Goal: Task Accomplishment & Management: Use online tool/utility

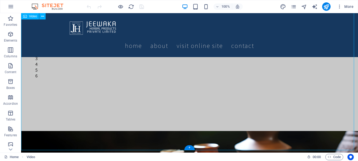
scroll to position [79, 0]
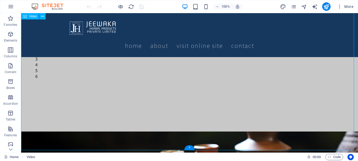
click at [94, 102] on figure at bounding box center [189, 33] width 337 height 198
select select "%"
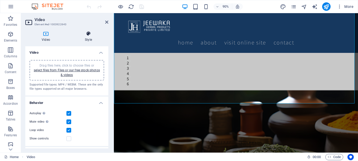
click at [86, 38] on h4 "Style" at bounding box center [88, 36] width 40 height 11
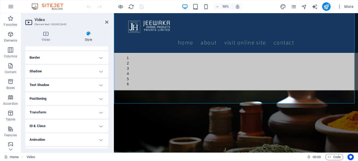
scroll to position [26, 0]
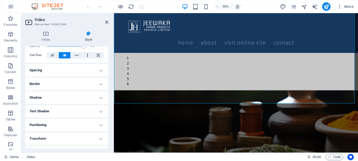
click at [69, 83] on h4 "Border" at bounding box center [66, 84] width 83 height 13
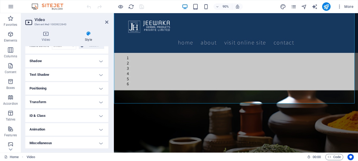
scroll to position [85, 0]
click at [85, 143] on h4 "Miscellaneous" at bounding box center [66, 142] width 83 height 13
click at [99, 142] on h4 "Miscellaneous" at bounding box center [66, 140] width 83 height 9
click at [100, 130] on h4 "Animation" at bounding box center [66, 128] width 83 height 13
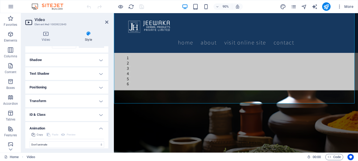
click at [100, 130] on h4 "Animation" at bounding box center [66, 126] width 83 height 9
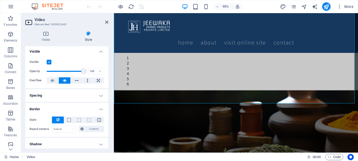
scroll to position [0, 0]
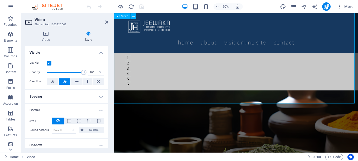
click at [160, 85] on figure at bounding box center [249, 16] width 271 height 165
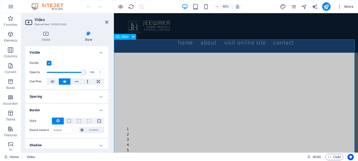
click at [158, 109] on figure at bounding box center [249, 125] width 271 height 136
click at [158, 110] on figure at bounding box center [249, 125] width 271 height 136
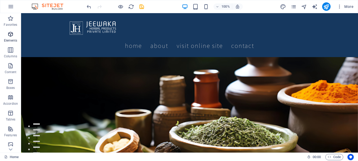
click at [11, 37] on span "Elements" at bounding box center [10, 37] width 21 height 13
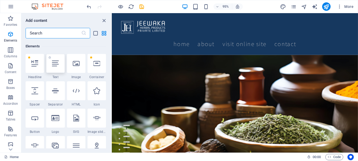
scroll to position [56, 0]
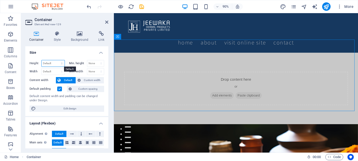
click at [62, 63] on select "Default px rem % vh vw" at bounding box center [53, 63] width 23 height 6
select select "%"
click at [56, 60] on select "Default px rem % vh vw" at bounding box center [53, 63] width 23 height 6
click at [53, 62] on input "150" at bounding box center [53, 63] width 23 height 6
click at [79, 48] on h4 "Size" at bounding box center [66, 50] width 83 height 9
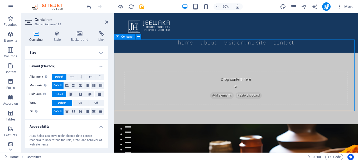
click at [159, 85] on div "Drop content here or Add elements Paste clipboard" at bounding box center [249, 96] width 249 height 37
click at [100, 68] on h4 "Layout (Flexbox)" at bounding box center [66, 64] width 83 height 9
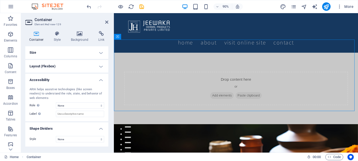
click at [102, 52] on h4 "Size" at bounding box center [66, 52] width 83 height 13
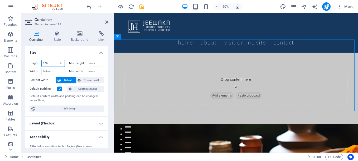
drag, startPoint x: 52, startPoint y: 61, endPoint x: 31, endPoint y: 63, distance: 20.4
click at [24, 63] on div "Container Style Background Link Size Height 150 Default px rem % vh vw Min. hei…" at bounding box center [66, 90] width 91 height 126
type input "100"
click at [58, 88] on label at bounding box center [59, 89] width 5 height 5
click at [0, 0] on input "Default padding" at bounding box center [0, 0] width 0 height 0
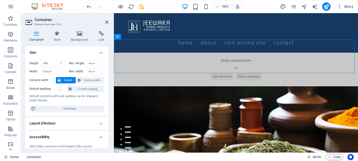
click at [59, 89] on label at bounding box center [59, 89] width 5 height 5
click at [0, 0] on input "Default padding" at bounding box center [0, 0] width 0 height 0
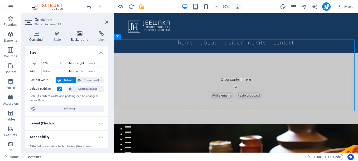
click at [81, 34] on icon at bounding box center [80, 33] width 26 height 5
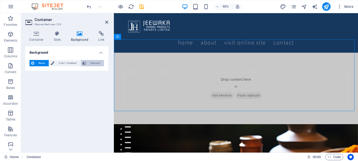
click at [91, 63] on span "Element" at bounding box center [95, 63] width 14 height 6
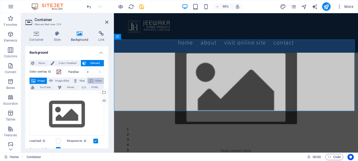
click at [96, 80] on span "Video" at bounding box center [99, 81] width 8 height 6
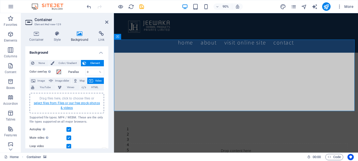
click at [63, 104] on link "select files from Files or our free stock photos & videos" at bounding box center [67, 105] width 66 height 8
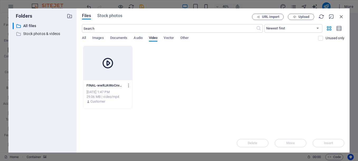
click at [121, 64] on div at bounding box center [107, 63] width 49 height 34
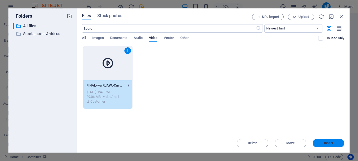
click at [328, 142] on span "Insert" at bounding box center [328, 143] width 9 height 3
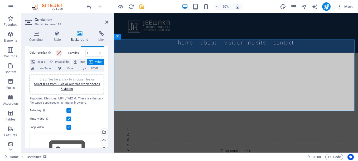
scroll to position [26, 0]
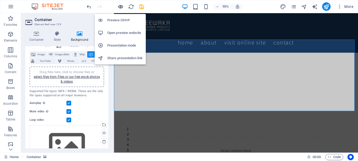
click at [118, 6] on icon "button" at bounding box center [120, 7] width 6 height 6
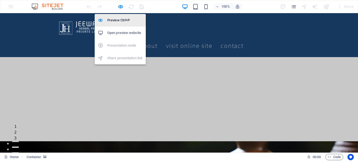
click at [117, 20] on h6 "Preview Ctrl+P" at bounding box center [124, 20] width 35 height 6
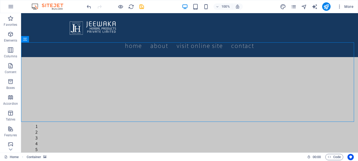
click at [111, 157] on div "Home Container" at bounding box center [153, 157] width 298 height 6
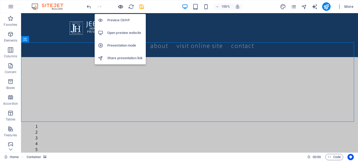
click at [120, 6] on icon "button" at bounding box center [120, 7] width 6 height 6
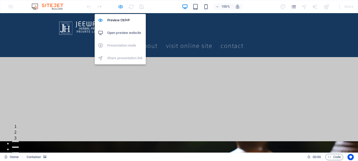
click at [120, 6] on icon "button" at bounding box center [120, 7] width 6 height 6
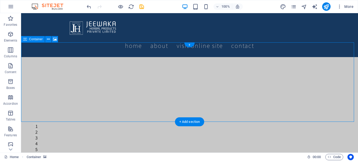
click at [49, 74] on figure at bounding box center [189, 97] width 337 height 80
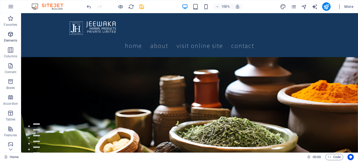
click at [11, 35] on icon "button" at bounding box center [10, 34] width 6 height 6
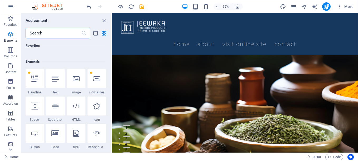
scroll to position [56, 0]
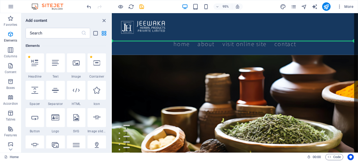
select select "%"
select select "px"
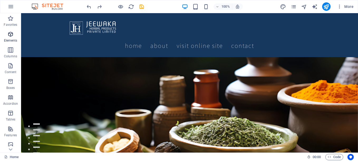
click at [11, 39] on p "Elements" at bounding box center [10, 40] width 13 height 4
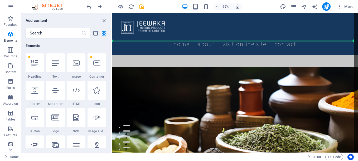
select select "px"
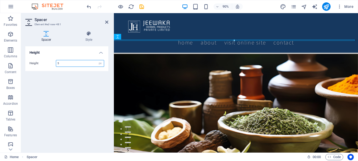
click at [43, 64] on div "Height 5 px rem vh vw" at bounding box center [67, 63] width 75 height 7
type input "1"
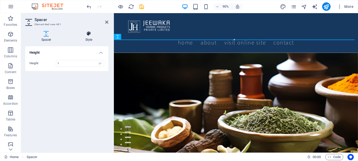
click at [87, 35] on icon at bounding box center [88, 33] width 39 height 5
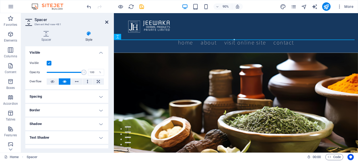
click at [105, 22] on icon at bounding box center [106, 22] width 3 height 4
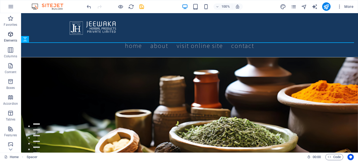
click at [9, 38] on span "Elements" at bounding box center [10, 37] width 21 height 13
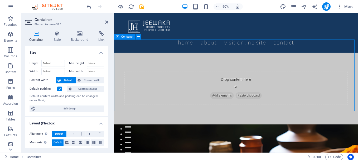
click at [146, 86] on div "Drop content here or Add elements Paste clipboard" at bounding box center [249, 96] width 249 height 37
click at [180, 89] on div "Drop content here or Add elements Paste clipboard" at bounding box center [249, 96] width 249 height 37
click at [81, 36] on icon at bounding box center [80, 33] width 26 height 5
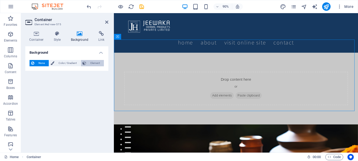
click at [94, 63] on span "Element" at bounding box center [95, 63] width 14 height 6
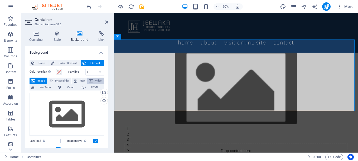
click at [97, 81] on span "Video" at bounding box center [99, 81] width 8 height 6
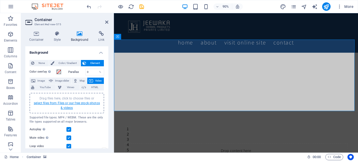
click at [63, 108] on link "select files from Files or our free stock photos & videos" at bounding box center [67, 105] width 66 height 8
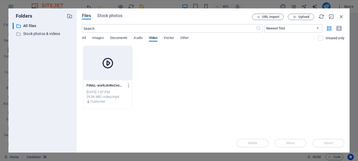
click at [107, 74] on div at bounding box center [107, 63] width 49 height 34
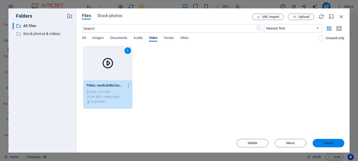
click at [321, 144] on span "Insert" at bounding box center [328, 143] width 27 height 3
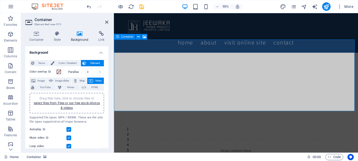
click at [139, 37] on icon at bounding box center [138, 36] width 3 height 5
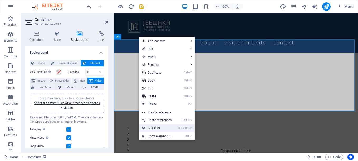
click at [151, 129] on link "Ctrl Alt C Edit CSS" at bounding box center [157, 129] width 36 height 8
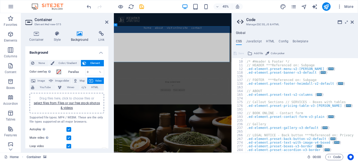
scroll to position [32, 0]
click at [269, 40] on h4 "HTML" at bounding box center [270, 43] width 9 height 6
type textarea "<a href="#main-content" class="wv-link-content button">Skip to main content</a>"
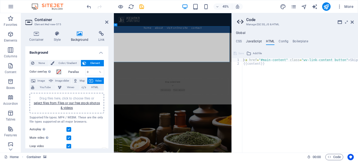
click at [256, 40] on h4 "JavaScript" at bounding box center [254, 43] width 16 height 6
type textarea "/* JS for preset "Menu V2" */"
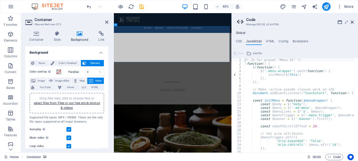
click at [234, 43] on ul "CSS JavaScript HTML Config Boilerplate" at bounding box center [295, 43] width 126 height 6
click at [240, 43] on h4 "CSS" at bounding box center [239, 43] width 6 height 6
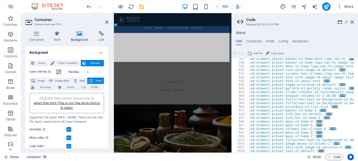
scroll to position [245, 0]
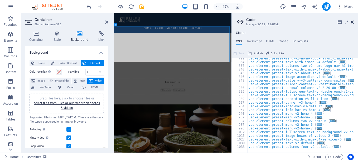
click at [351, 22] on icon at bounding box center [351, 22] width 3 height 4
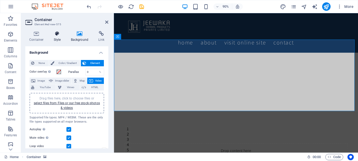
click at [55, 37] on h4 "Style" at bounding box center [58, 36] width 17 height 11
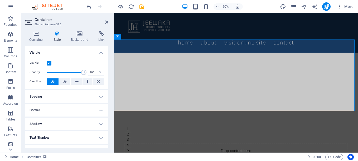
click at [49, 63] on label at bounding box center [49, 63] width 5 height 5
click at [0, 0] on input "Visible" at bounding box center [0, 0] width 0 height 0
click at [49, 62] on label at bounding box center [49, 63] width 5 height 5
click at [0, 0] on input "Visible" at bounding box center [0, 0] width 0 height 0
click at [37, 36] on icon at bounding box center [36, 33] width 22 height 5
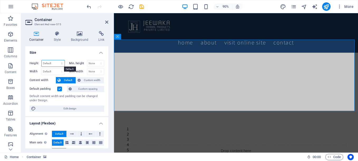
click at [63, 63] on select "Default px rem % vh vw" at bounding box center [53, 63] width 23 height 6
select select "px"
click at [56, 60] on select "Default px rem % vh vw" at bounding box center [53, 63] width 23 height 6
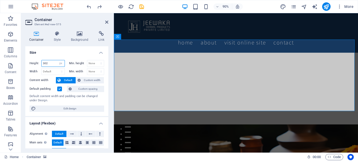
drag, startPoint x: 49, startPoint y: 63, endPoint x: 36, endPoint y: 60, distance: 13.9
click at [32, 60] on div "Height 302 Default px rem % vh vw" at bounding box center [47, 63] width 35 height 7
type input "300"
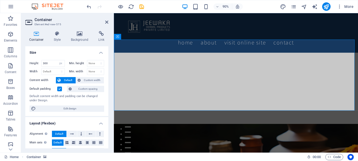
click at [60, 89] on label at bounding box center [59, 89] width 5 height 5
click at [0, 0] on input "Default padding" at bounding box center [0, 0] width 0 height 0
click at [60, 89] on label at bounding box center [59, 89] width 5 height 5
click at [0, 0] on input "Default padding" at bounding box center [0, 0] width 0 height 0
click at [60, 89] on label at bounding box center [59, 89] width 5 height 5
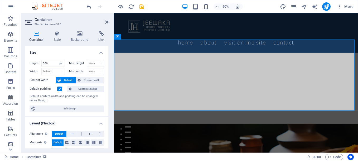
click at [0, 0] on input "Default padding" at bounding box center [0, 0] width 0 height 0
click at [140, 4] on icon "save" at bounding box center [142, 7] width 6 height 6
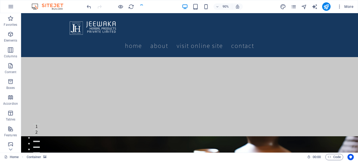
checkbox input "false"
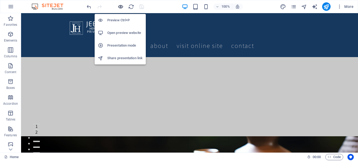
click at [123, 7] on icon "button" at bounding box center [120, 7] width 6 height 6
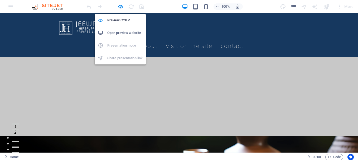
click at [121, 33] on h6 "Open preview website" at bounding box center [124, 33] width 35 height 6
click at [120, 8] on icon "button" at bounding box center [120, 7] width 6 height 6
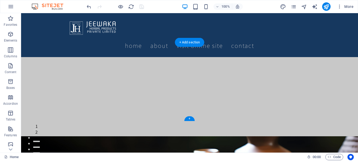
click at [173, 101] on figure at bounding box center [189, 96] width 337 height 79
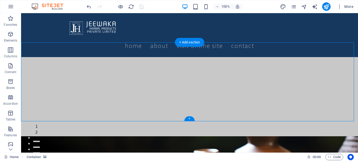
click at [173, 101] on figure at bounding box center [189, 96] width 337 height 79
select select "px"
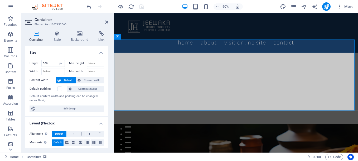
click at [175, 104] on figure at bounding box center [249, 96] width 271 height 79
click at [80, 37] on h4 "Background" at bounding box center [81, 36] width 28 height 11
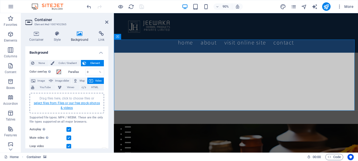
click at [68, 107] on link "select files from Files or our free stock photos & videos" at bounding box center [67, 105] width 66 height 8
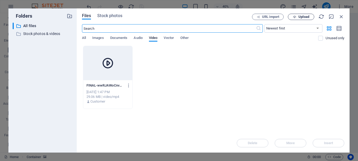
click at [295, 16] on icon "button" at bounding box center [294, 16] width 3 height 3
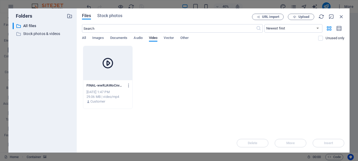
click at [265, 66] on div "FINAL-wwRJAWoCnvwbdqMGXxL5ZA.mp4 FINAL-wwRJAWoCnvwbdqMGXxL5ZA.mp4 Oct 2, 2025 1…" at bounding box center [213, 77] width 262 height 63
click at [294, 17] on icon "button" at bounding box center [294, 16] width 3 height 3
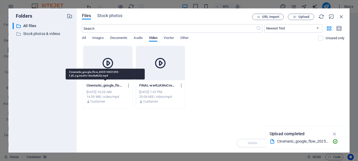
click at [104, 87] on p "Cinematic_google_flow_202510031355-f_8f_ogJvLeYo1Gor8sN2Q.mp4" at bounding box center [105, 85] width 38 height 5
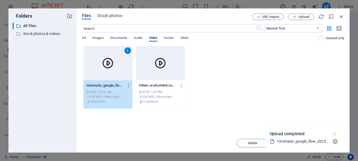
click at [335, 134] on icon "button" at bounding box center [334, 134] width 6 height 6
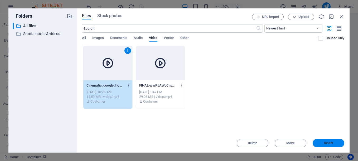
click at [329, 144] on span "Insert" at bounding box center [328, 143] width 9 height 3
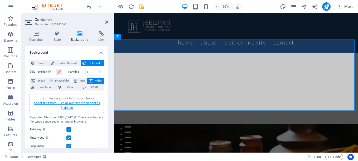
click at [80, 102] on link "select files from Files or our free stock photos & videos" at bounding box center [67, 105] width 66 height 8
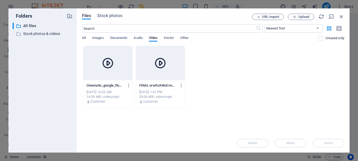
click at [106, 72] on div at bounding box center [107, 63] width 49 height 34
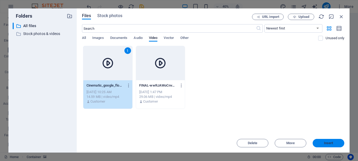
click at [330, 142] on span "Insert" at bounding box center [328, 143] width 9 height 3
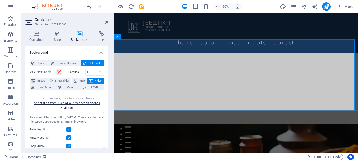
click at [168, 95] on figure at bounding box center [249, 96] width 271 height 79
click at [64, 102] on link "select files from Files or our free stock photos & videos" at bounding box center [67, 105] width 66 height 8
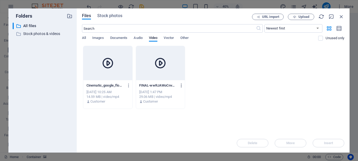
click at [182, 86] on icon "button" at bounding box center [181, 85] width 5 height 5
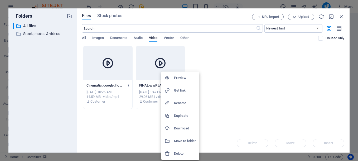
click at [179, 152] on h6 "Delete" at bounding box center [185, 154] width 22 height 6
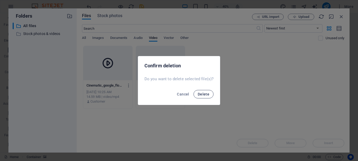
click at [200, 93] on span "Delete" at bounding box center [204, 94] width 12 height 4
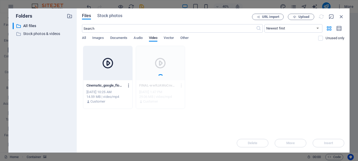
click at [129, 85] on icon "button" at bounding box center [128, 85] width 5 height 5
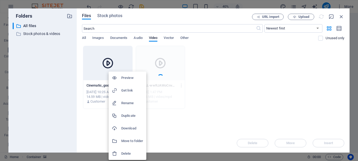
click at [130, 155] on h6 "Delete" at bounding box center [132, 154] width 22 height 6
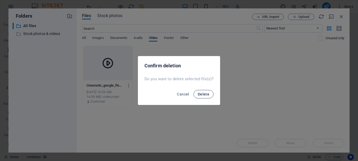
click at [207, 94] on span "Delete" at bounding box center [204, 94] width 12 height 4
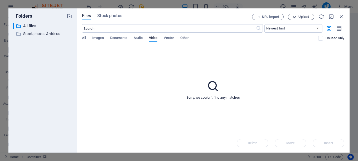
click at [297, 17] on span "Upload" at bounding box center [301, 16] width 22 height 3
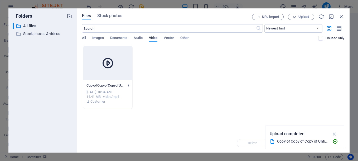
click at [101, 77] on div at bounding box center [107, 63] width 49 height 34
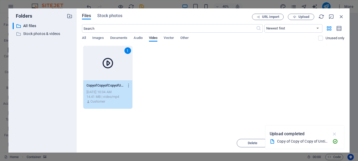
click at [335, 134] on icon "button" at bounding box center [334, 134] width 6 height 6
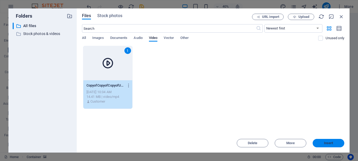
click at [324, 143] on span "Insert" at bounding box center [328, 143] width 9 height 3
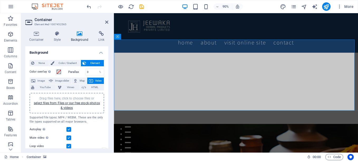
click at [86, 101] on div "Drag files here, click to choose files or select files from Files or our free s…" at bounding box center [67, 103] width 68 height 14
click at [76, 105] on div "Drag files here, click to choose files or select files from Files or our free s…" at bounding box center [67, 103] width 68 height 14
click at [90, 102] on link "select files from Files or our free stock photos & videos" at bounding box center [67, 105] width 66 height 8
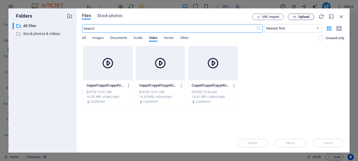
click at [299, 17] on span "Upload" at bounding box center [303, 16] width 11 height 3
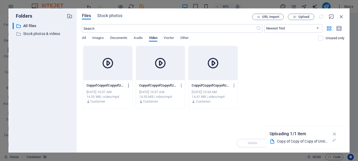
click at [129, 85] on icon "button" at bounding box center [128, 85] width 5 height 5
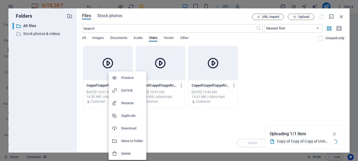
click at [126, 153] on h6 "Delete" at bounding box center [132, 154] width 22 height 6
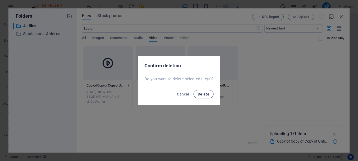
click at [203, 94] on span "Delete" at bounding box center [204, 94] width 12 height 4
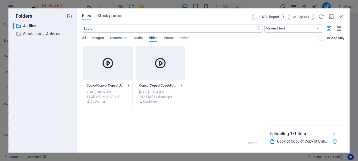
click at [182, 84] on icon "button" at bounding box center [181, 85] width 5 height 5
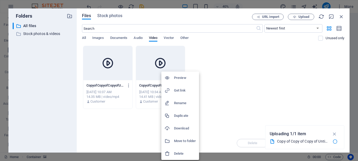
click at [174, 156] on div at bounding box center [168, 153] width 9 height 5
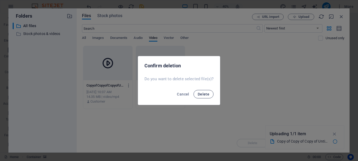
click at [201, 95] on span "Delete" at bounding box center [204, 94] width 12 height 4
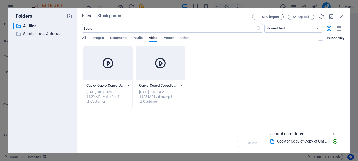
click at [128, 86] on icon "button" at bounding box center [128, 85] width 5 height 5
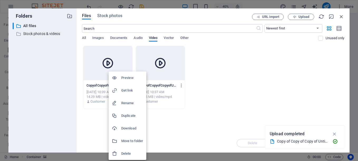
click at [130, 154] on h6 "Delete" at bounding box center [132, 154] width 22 height 6
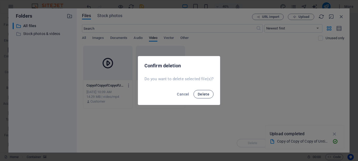
click at [209, 94] on button "Delete" at bounding box center [203, 94] width 20 height 8
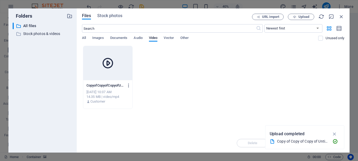
click at [128, 86] on icon "button" at bounding box center [128, 85] width 5 height 5
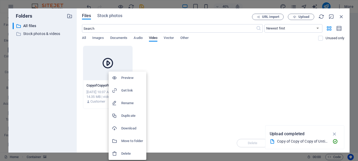
click at [130, 153] on h6 "Delete" at bounding box center [132, 154] width 22 height 6
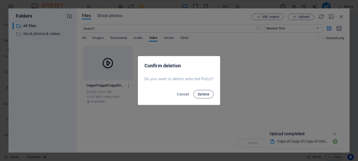
click at [204, 92] on span "Delete" at bounding box center [204, 94] width 12 height 4
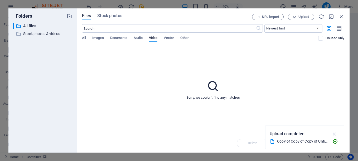
click at [335, 135] on icon "button" at bounding box center [334, 134] width 6 height 6
click at [296, 17] on span "Upload" at bounding box center [301, 16] width 22 height 3
click at [304, 17] on span "Upload" at bounding box center [303, 16] width 11 height 3
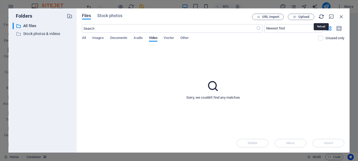
click at [319, 18] on icon "button" at bounding box center [321, 17] width 6 height 6
click at [341, 15] on icon "button" at bounding box center [341, 17] width 6 height 6
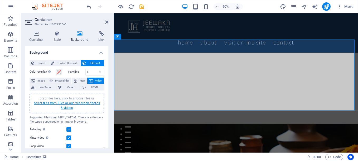
click at [66, 108] on link "select files from Files or our free stock photos & videos" at bounding box center [67, 105] width 66 height 8
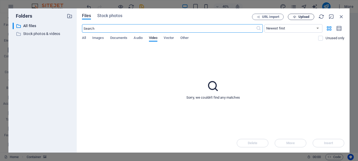
click at [296, 16] on span "Upload" at bounding box center [301, 16] width 22 height 3
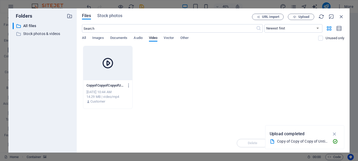
click at [100, 72] on div at bounding box center [107, 63] width 49 height 34
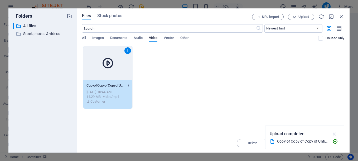
click at [333, 135] on icon "button" at bounding box center [334, 134] width 6 height 6
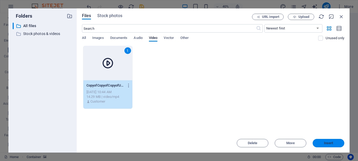
click at [330, 143] on span "Insert" at bounding box center [328, 143] width 9 height 3
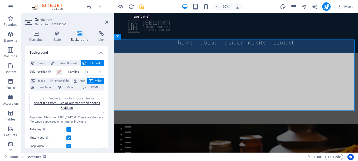
drag, startPoint x: 141, startPoint y: 7, endPoint x: 138, endPoint y: 6, distance: 2.7
click at [141, 7] on icon "save" at bounding box center [142, 7] width 6 height 6
checkbox input "false"
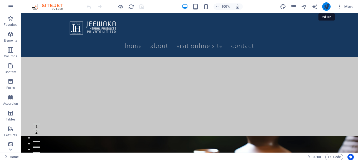
click at [325, 5] on icon "publish" at bounding box center [326, 7] width 6 height 6
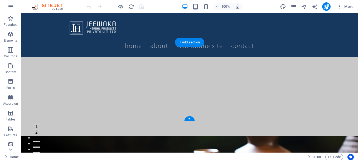
click at [77, 100] on figure at bounding box center [189, 96] width 337 height 79
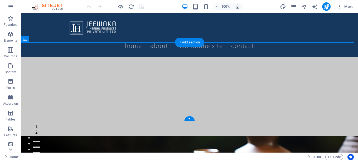
click at [77, 100] on figure at bounding box center [189, 96] width 337 height 79
select select "px"
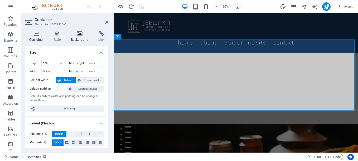
click at [80, 39] on h4 "Background" at bounding box center [81, 36] width 28 height 11
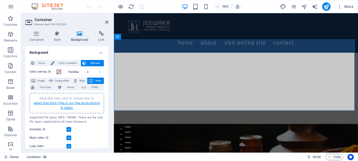
click at [76, 103] on link "select files from Files or our free stock photos & videos" at bounding box center [67, 105] width 66 height 8
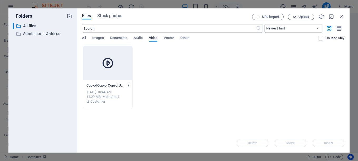
click at [300, 16] on span "Upload" at bounding box center [303, 16] width 11 height 3
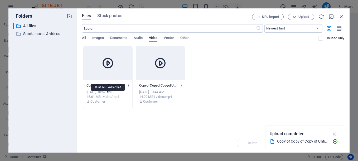
click at [104, 95] on div "45.61 MB | video/mp4" at bounding box center [107, 97] width 43 height 5
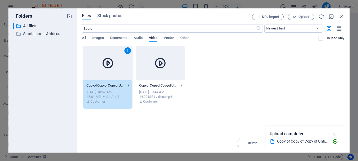
click at [335, 135] on icon "button" at bounding box center [334, 134] width 6 height 6
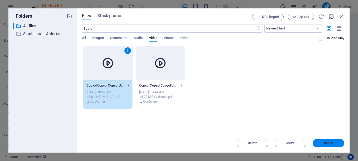
click at [335, 141] on button "Insert" at bounding box center [328, 143] width 32 height 8
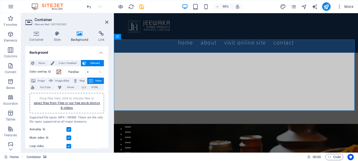
click at [68, 146] on label at bounding box center [68, 146] width 5 height 5
click at [0, 0] on input "Loop video" at bounding box center [0, 0] width 0 height 0
click at [68, 140] on label at bounding box center [68, 138] width 5 height 5
click at [0, 0] on input "Mute video Autoplay will be available if muted is checked" at bounding box center [0, 0] width 0 height 0
click at [69, 130] on label at bounding box center [68, 129] width 5 height 5
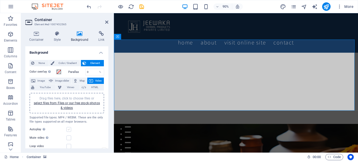
click at [0, 0] on input "Autoplay Autoplay is only available if muted is checked" at bounding box center [0, 0] width 0 height 0
click at [70, 138] on label at bounding box center [68, 138] width 5 height 5
click at [0, 0] on input "Mute video Autoplay will be available if muted is checked" at bounding box center [0, 0] width 0 height 0
click at [70, 131] on label at bounding box center [68, 129] width 5 height 5
click at [0, 0] on input "Autoplay Autoplay is only available if muted is checked" at bounding box center [0, 0] width 0 height 0
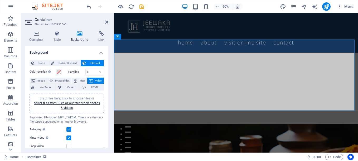
scroll to position [53, 0]
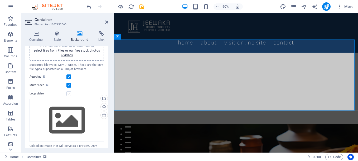
click at [68, 95] on label at bounding box center [68, 93] width 5 height 5
click at [0, 0] on input "Loop video" at bounding box center [0, 0] width 0 height 0
click at [142, 7] on icon "save" at bounding box center [142, 7] width 6 height 6
checkbox input "false"
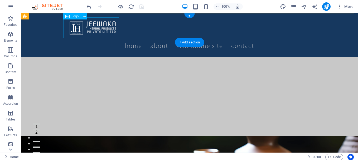
click at [80, 31] on div at bounding box center [189, 27] width 249 height 21
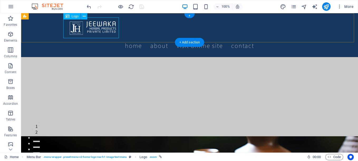
click at [112, 32] on div at bounding box center [189, 27] width 249 height 21
select select "px"
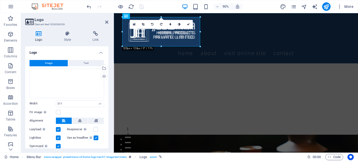
drag, startPoint x: 174, startPoint y: 35, endPoint x: 100, endPoint y: 32, distance: 73.6
type input "328"
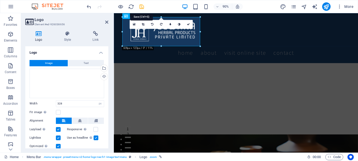
click at [142, 9] on icon "save" at bounding box center [142, 7] width 6 height 6
checkbox input "false"
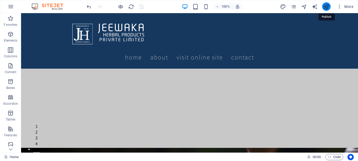
click at [325, 7] on icon "publish" at bounding box center [326, 7] width 6 height 6
